Goal: Task Accomplishment & Management: Manage account settings

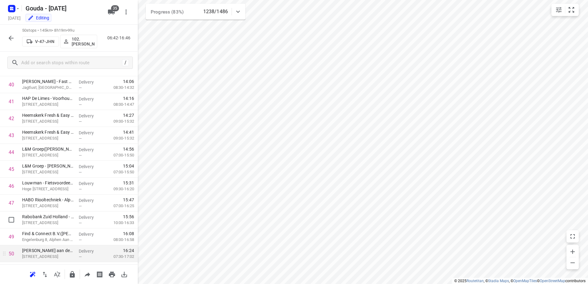
scroll to position [703, 0]
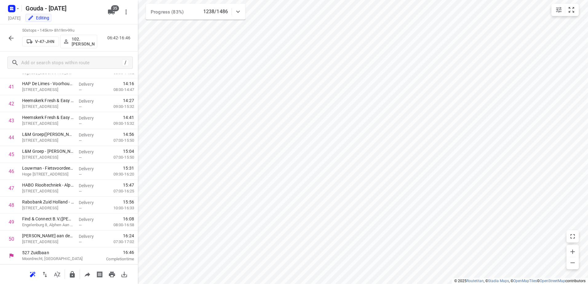
click at [12, 32] on div at bounding box center [11, 38] width 12 height 12
click at [13, 37] on icon "button" at bounding box center [10, 37] width 7 height 7
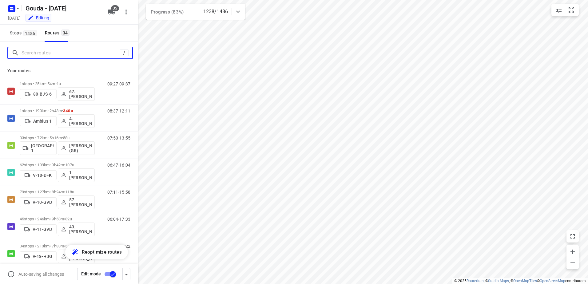
click at [51, 53] on input "Search routes" at bounding box center [71, 53] width 98 height 10
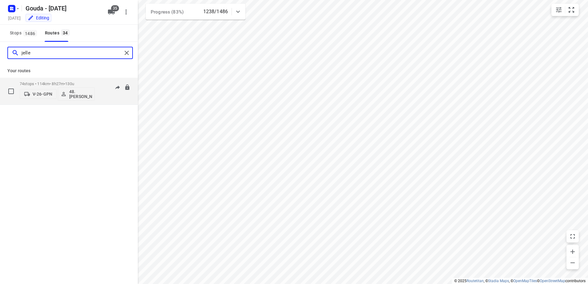
type input "jelle"
click at [57, 83] on p "74 stops • 114km • 8h27m • 130u" at bounding box center [57, 84] width 75 height 5
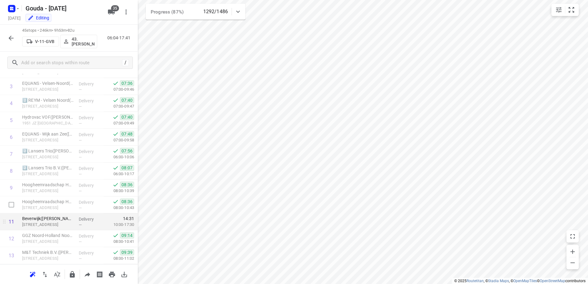
scroll to position [92, 0]
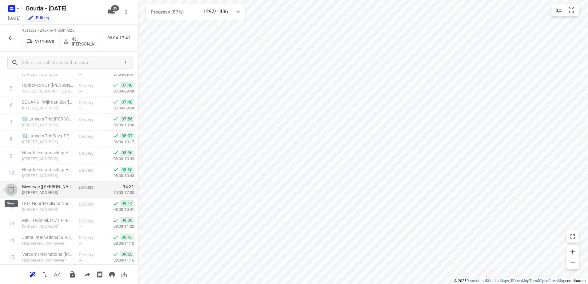
click at [11, 190] on input "checkbox" at bounding box center [11, 190] width 12 height 12
checkbox input "true"
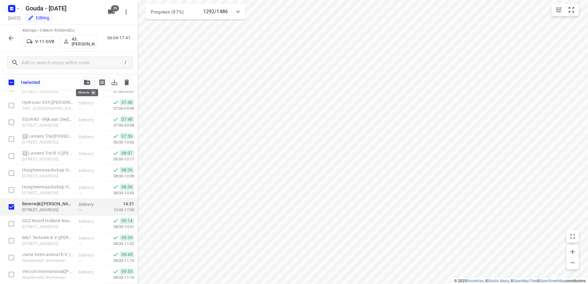
click at [85, 86] on button "button" at bounding box center [87, 82] width 12 height 12
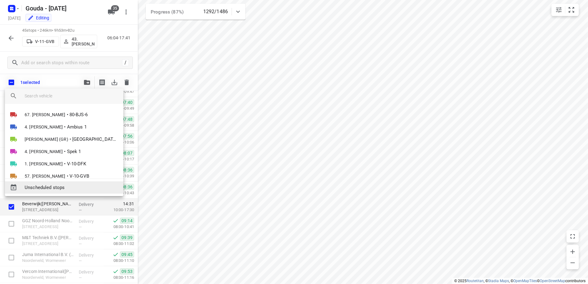
click at [74, 186] on span "Unscheduled stops" at bounding box center [72, 187] width 94 height 7
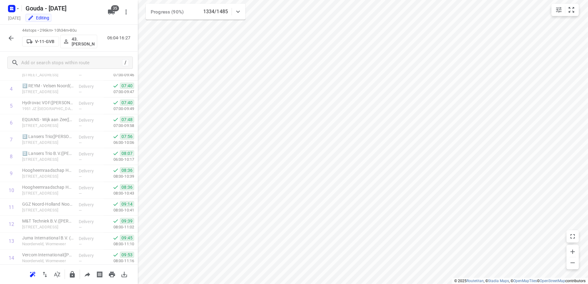
click at [14, 44] on button "button" at bounding box center [11, 38] width 12 height 12
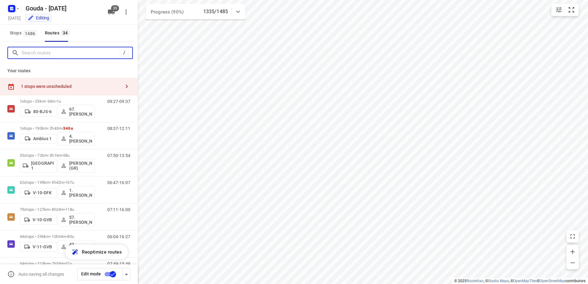
click at [63, 56] on input "Search routes" at bounding box center [71, 53] width 98 height 10
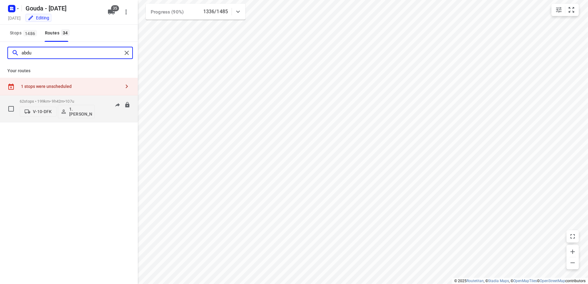
type input "abdu"
click at [60, 99] on p "62 stops • 199km • 9h42m • 107u" at bounding box center [57, 101] width 75 height 5
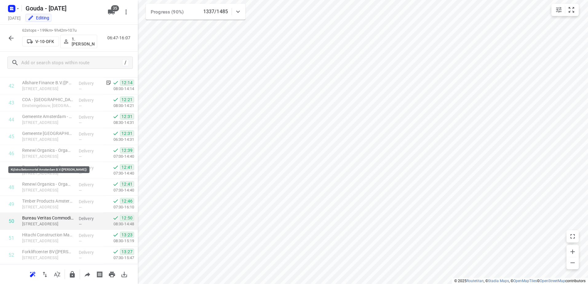
scroll to position [923, 0]
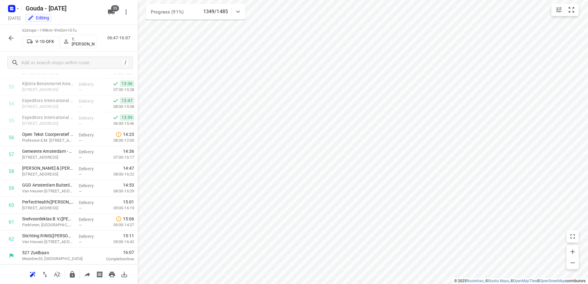
drag, startPoint x: 8, startPoint y: 30, endPoint x: 11, endPoint y: 34, distance: 4.4
click at [11, 34] on div "62 stops • 199km • 9h42m • 107u V-10-DFK 1. Abdul Shadeh 06:47-16:07" at bounding box center [69, 38] width 138 height 27
click at [12, 37] on icon "button" at bounding box center [10, 37] width 7 height 7
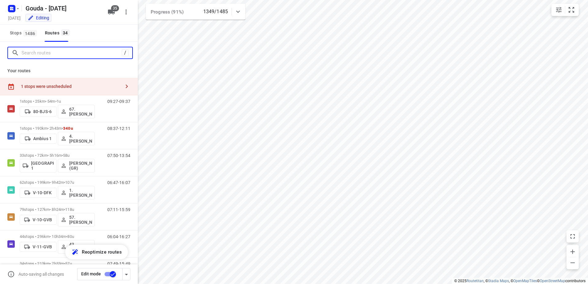
click at [66, 49] on input "Search routes" at bounding box center [72, 53] width 100 height 10
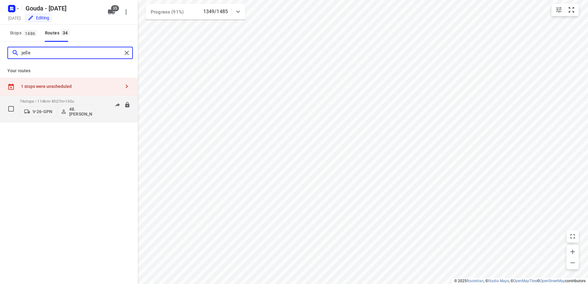
type input "jelle"
click at [65, 99] on span "•" at bounding box center [64, 101] width 1 height 5
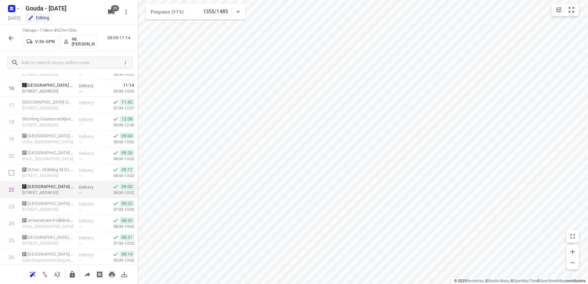
scroll to position [265, 0]
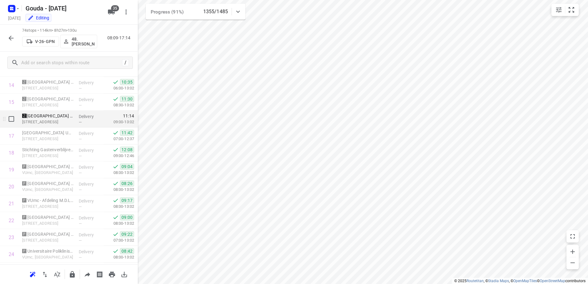
click at [49, 118] on p "🆉Amsterdam UMC - VUmc - Ziekenhuis Apotheek & Medicatie Team(Sharief Mahomedrad…" at bounding box center [48, 116] width 52 height 6
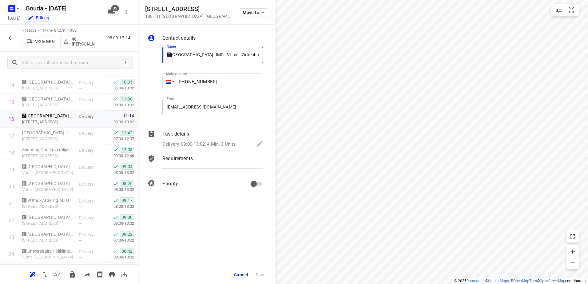
scroll to position [0, 88]
click at [209, 143] on p "Delivery, 09:00-13:02, 4 Min, 3 Units" at bounding box center [198, 144] width 73 height 7
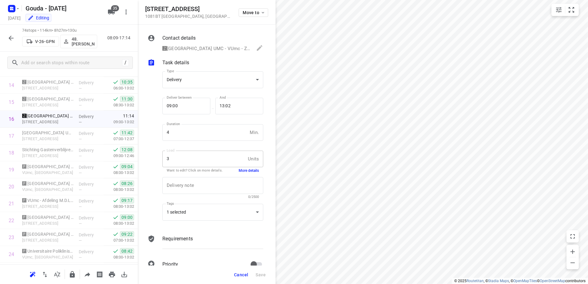
click at [248, 172] on button "More details" at bounding box center [249, 170] width 20 height 5
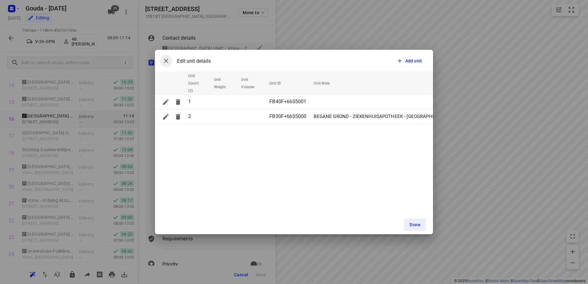
click at [161, 57] on button "button" at bounding box center [166, 61] width 12 height 12
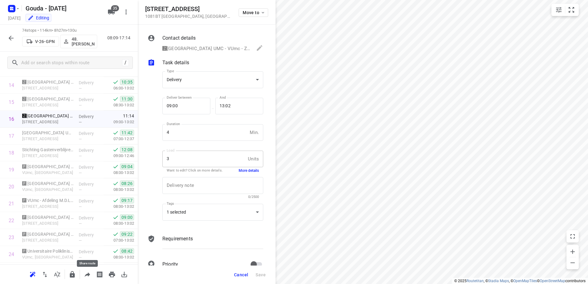
click at [87, 275] on icon "button" at bounding box center [87, 274] width 7 height 7
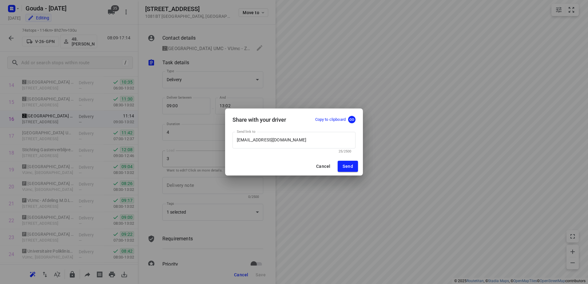
click at [347, 123] on div at bounding box center [351, 119] width 10 height 7
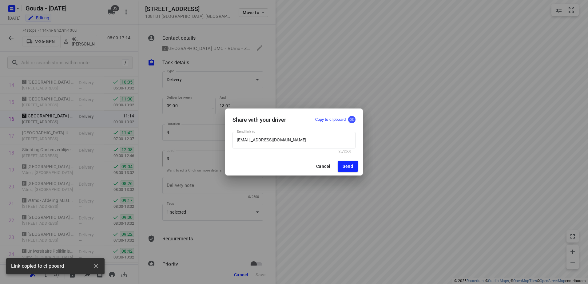
click at [351, 122] on icon "button" at bounding box center [352, 120] width 6 height 6
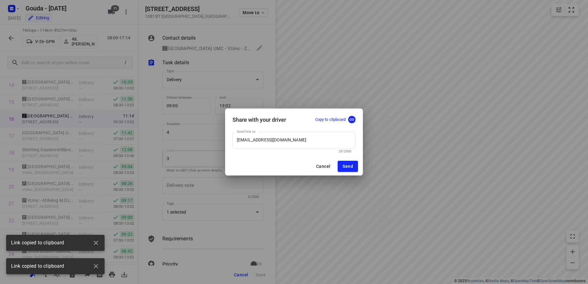
click at [321, 167] on span "Cancel" at bounding box center [323, 166] width 14 height 5
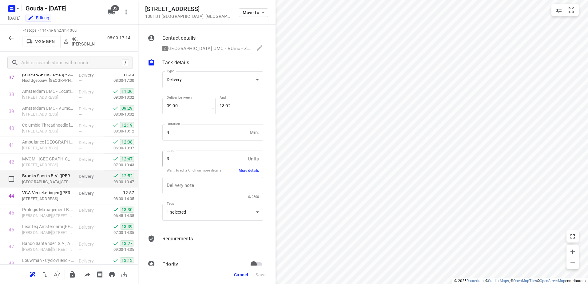
scroll to position [604, 0]
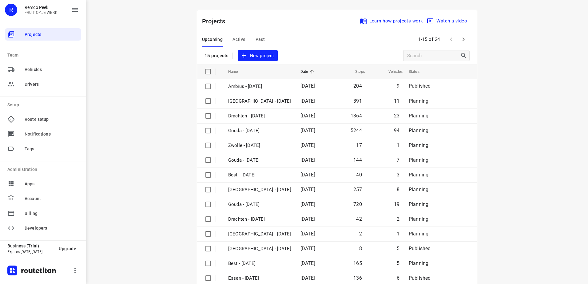
click at [297, 38] on div "Upcoming Active Past 1-15 of 24" at bounding box center [337, 39] width 280 height 15
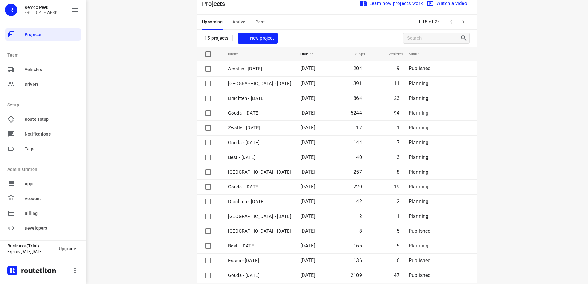
scroll to position [27, 0]
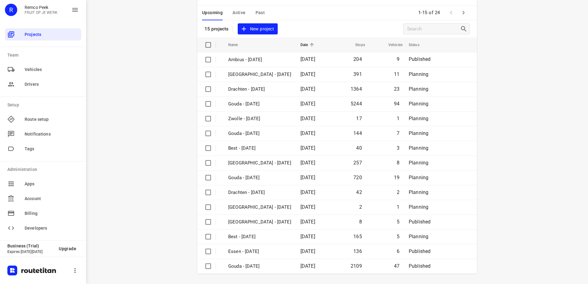
click at [460, 14] on icon "button" at bounding box center [463, 12] width 7 height 7
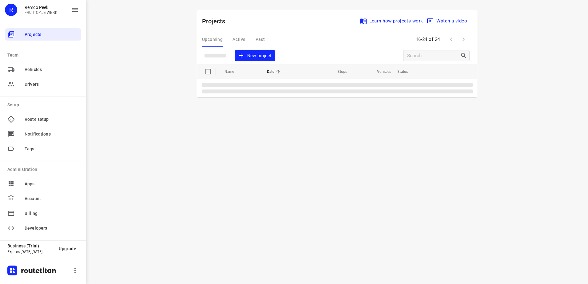
scroll to position [0, 0]
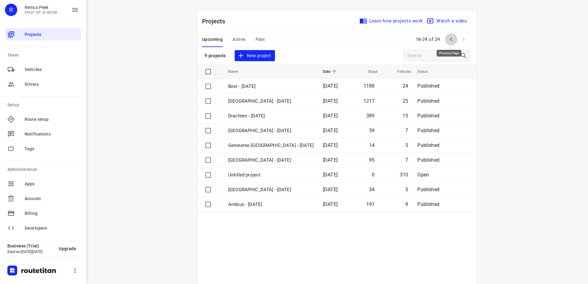
click at [448, 40] on icon "button" at bounding box center [451, 39] width 7 height 7
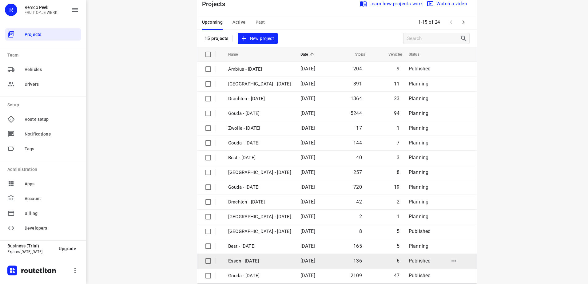
scroll to position [27, 0]
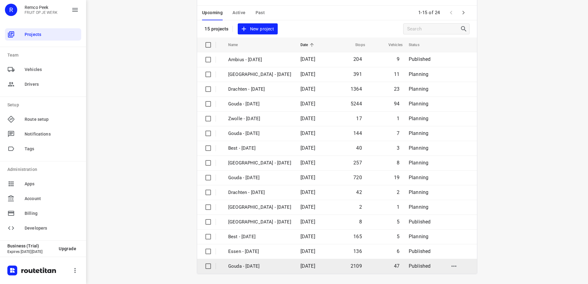
click at [277, 261] on td "Gouda - Wednesday" at bounding box center [259, 266] width 74 height 15
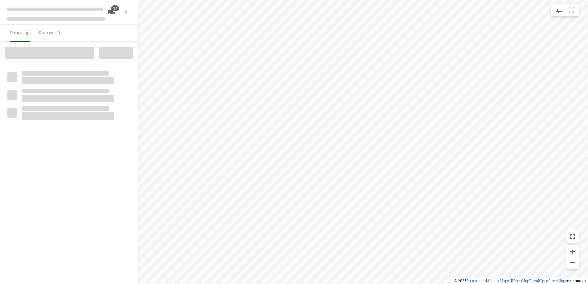
checkbox input "true"
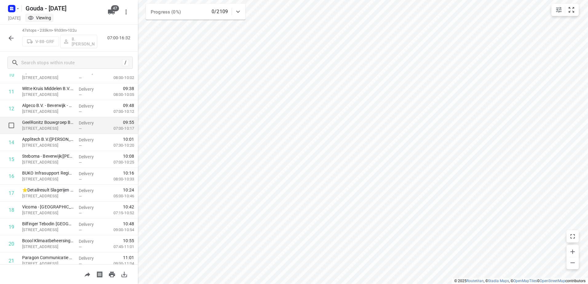
scroll to position [246, 0]
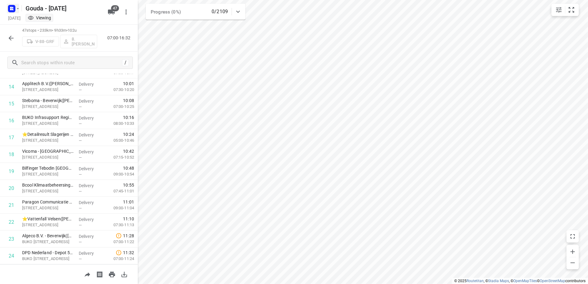
click at [11, 11] on rect "button" at bounding box center [11, 8] width 7 height 7
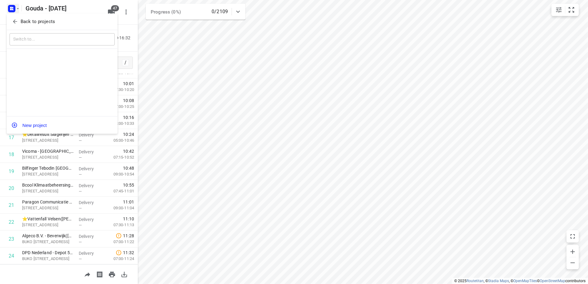
click at [37, 21] on p "Back to projects" at bounding box center [38, 21] width 34 height 7
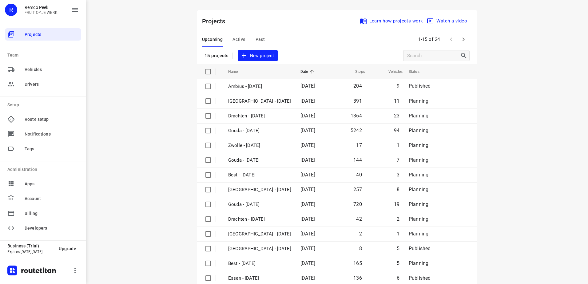
click at [234, 37] on span "Active" at bounding box center [239, 40] width 13 height 8
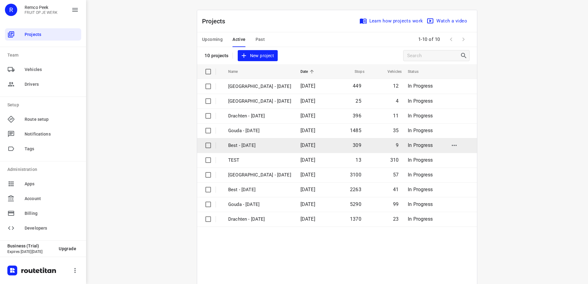
click at [257, 145] on p "Best - [DATE]" at bounding box center [259, 145] width 63 height 7
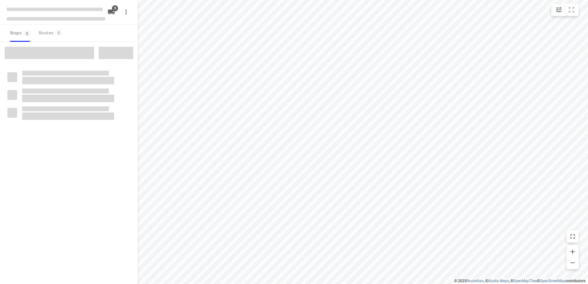
checkbox input "true"
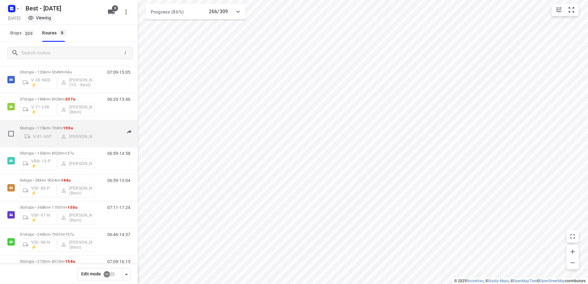
scroll to position [62, 0]
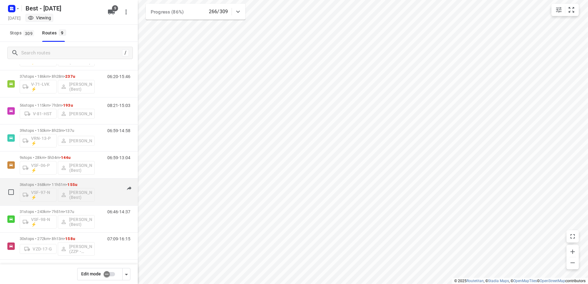
click at [77, 183] on span "155u" at bounding box center [72, 184] width 10 height 5
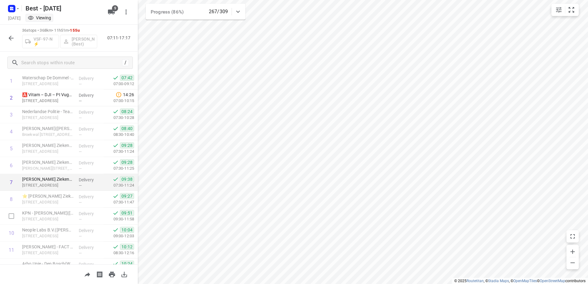
scroll to position [0, 0]
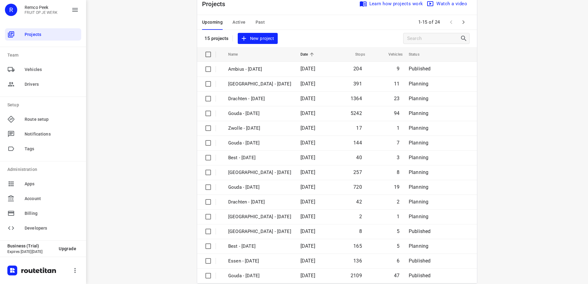
scroll to position [27, 0]
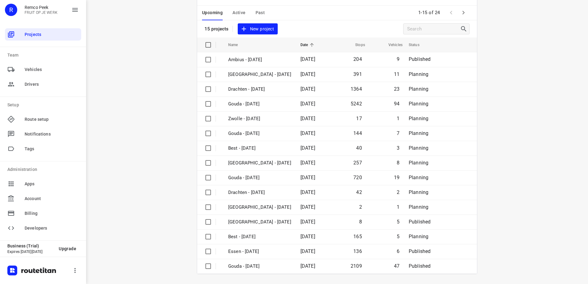
click at [156, 96] on div "i © 2025 Routetitan , © Stadia Maps , © OpenMapTiles © OpenStreetMap contributo…" at bounding box center [337, 142] width 502 height 284
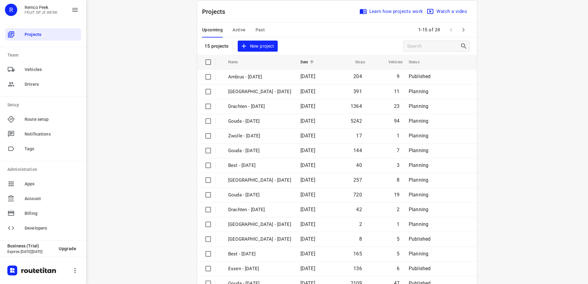
scroll to position [0, 0]
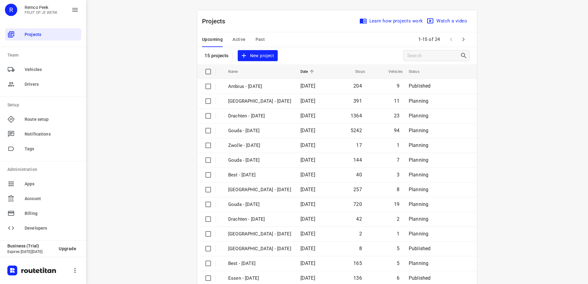
click at [457, 41] on button "button" at bounding box center [463, 39] width 12 height 12
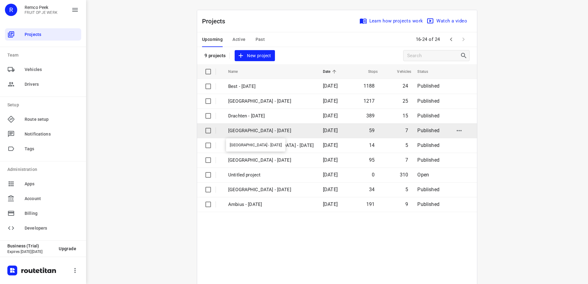
click at [265, 128] on p "Antwerpen - Wednesday" at bounding box center [271, 130] width 86 height 7
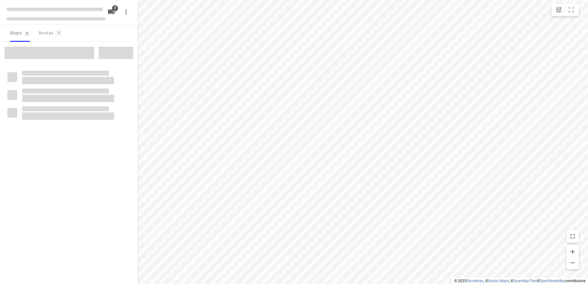
checkbox input "true"
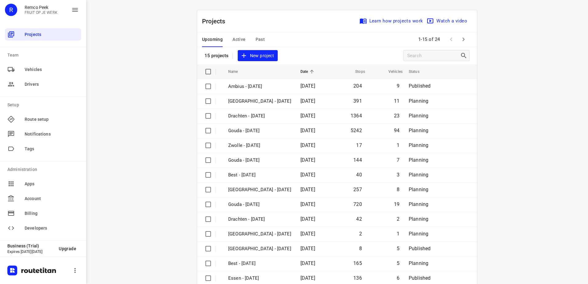
click at [233, 37] on span "Active" at bounding box center [239, 40] width 13 height 8
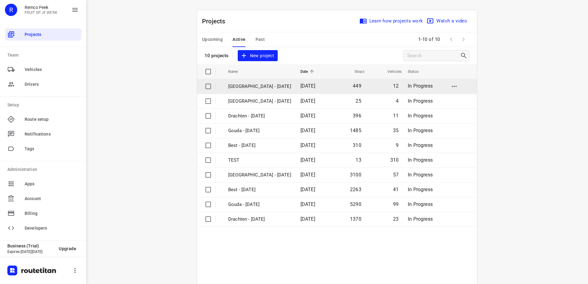
click at [262, 87] on p "[GEOGRAPHIC_DATA] - [DATE]" at bounding box center [259, 86] width 63 height 7
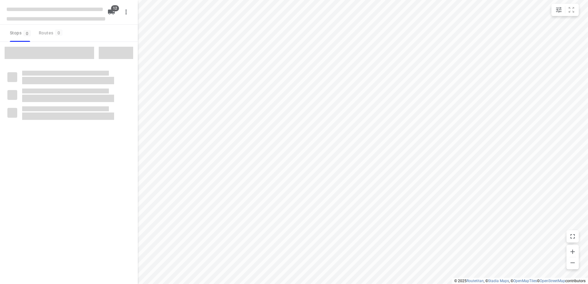
checkbox input "true"
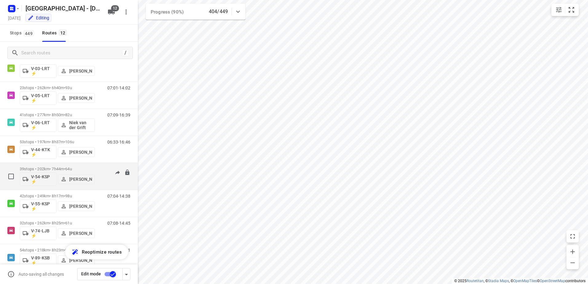
scroll to position [92, 0]
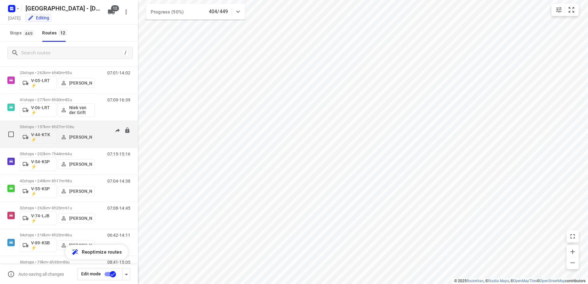
click at [84, 126] on p "53 stops • 197km • 8h37m • 106u" at bounding box center [57, 127] width 75 height 5
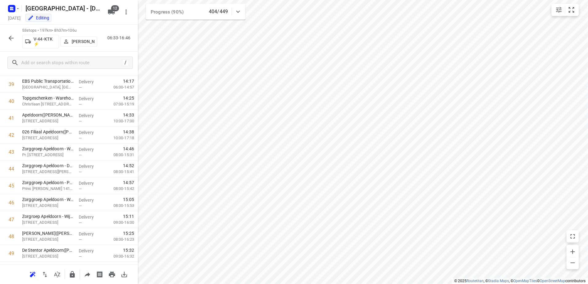
scroll to position [661, 0]
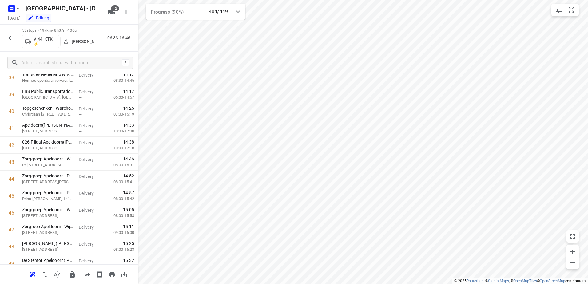
drag, startPoint x: 16, startPoint y: 46, endPoint x: 12, endPoint y: 41, distance: 6.5
click at [14, 44] on div "53 stops • 197km • 8h37m • 106u V-44-KTK ⚡ Alex Tryfonov 06:33-16:46" at bounding box center [69, 38] width 138 height 27
click at [12, 40] on icon "button" at bounding box center [10, 37] width 7 height 7
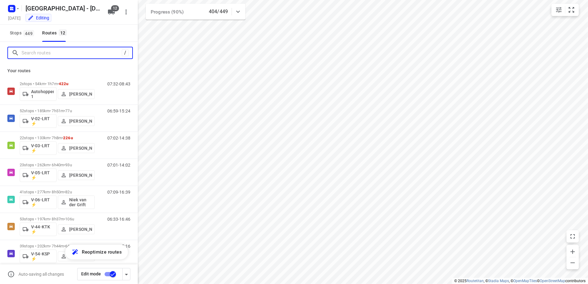
click at [103, 54] on input "Search routes" at bounding box center [72, 53] width 100 height 10
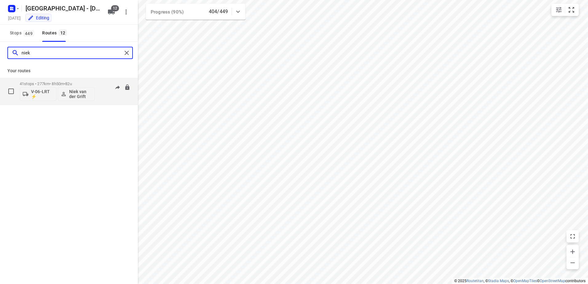
type input "niek"
click at [65, 82] on span "•" at bounding box center [64, 84] width 1 height 5
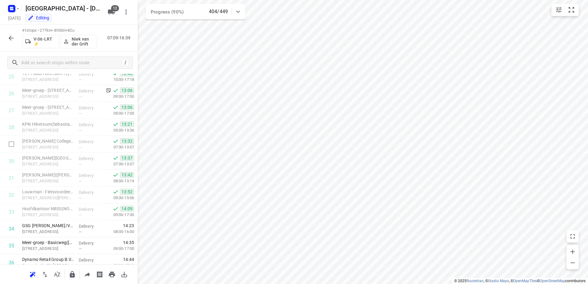
scroll to position [551, 0]
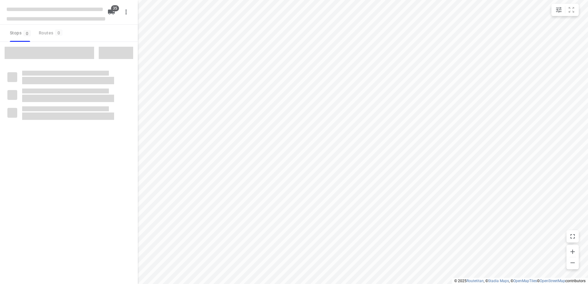
checkbox input "true"
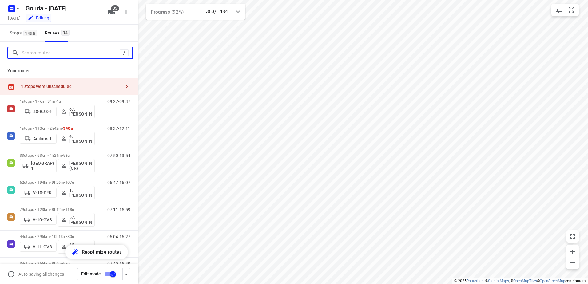
click at [54, 51] on input "Search routes" at bounding box center [71, 53] width 98 height 10
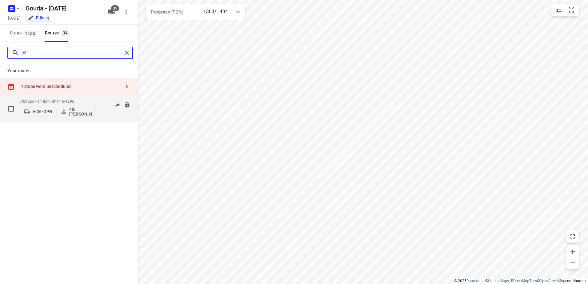
type input "jell"
click at [53, 103] on p "73 stops • 114km • 8h14m • 129u" at bounding box center [57, 101] width 75 height 5
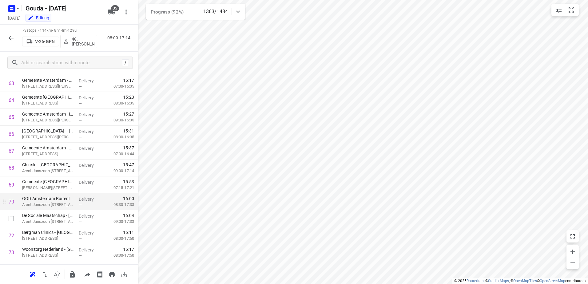
scroll to position [1110, 0]
